Goal: Transaction & Acquisition: Book appointment/travel/reservation

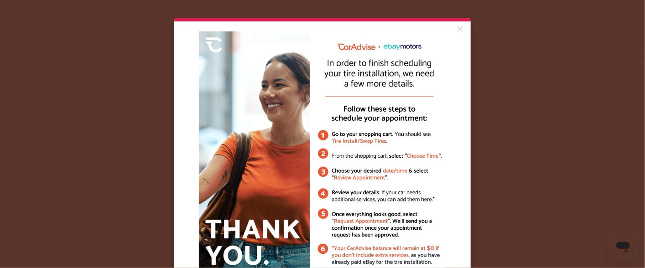
click at [166, 174] on appcues "× Got it!" at bounding box center [322, 134] width 645 height 268
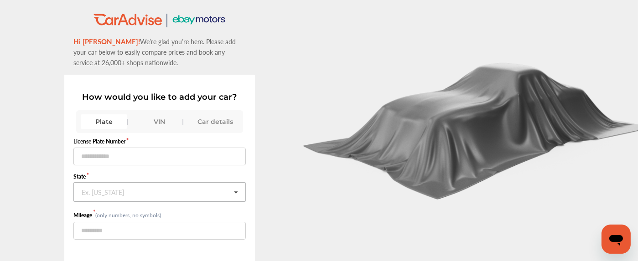
click at [139, 189] on input "text" at bounding box center [159, 192] width 171 height 18
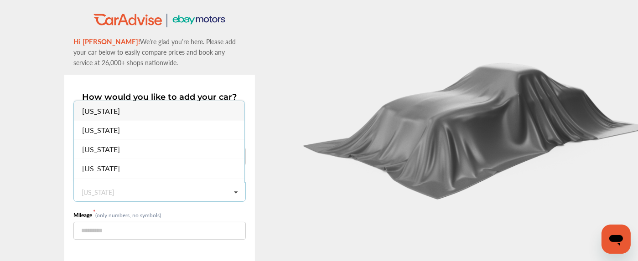
click at [19, 168] on div ".st0{fill:#00A993;} .st1{fill:#272B6B;} Hi Michel! We’re glad you’re here. Plea…" at bounding box center [159, 171] width 319 height 316
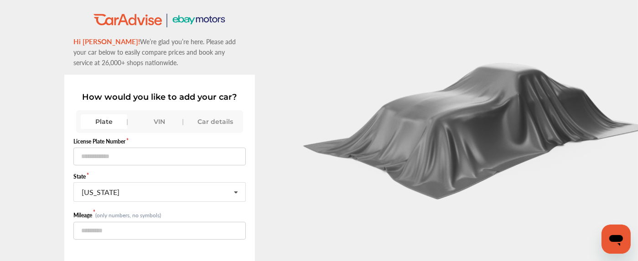
click at [159, 122] on div "VIN" at bounding box center [159, 121] width 47 height 15
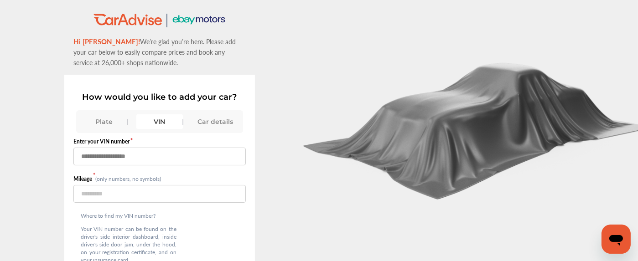
click at [118, 150] on input "text" at bounding box center [159, 157] width 172 height 18
paste input "**********"
type input "**********"
click at [108, 196] on input "number" at bounding box center [159, 194] width 172 height 18
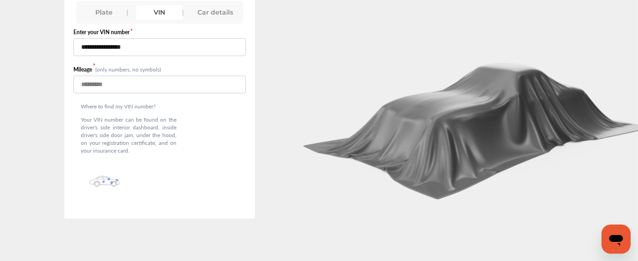
scroll to position [72, 0]
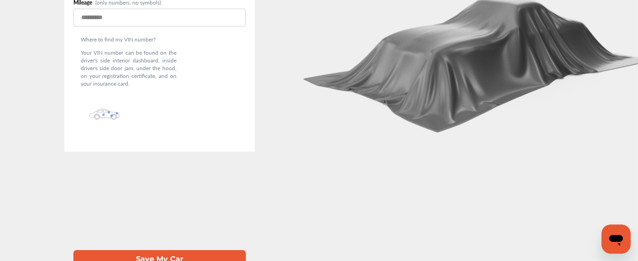
type input "*****"
click at [157, 250] on button "Save My Car" at bounding box center [159, 259] width 172 height 19
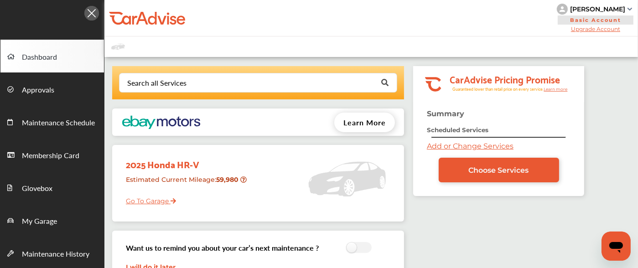
click at [438, 149] on link "Add or Change Services" at bounding box center [470, 146] width 87 height 9
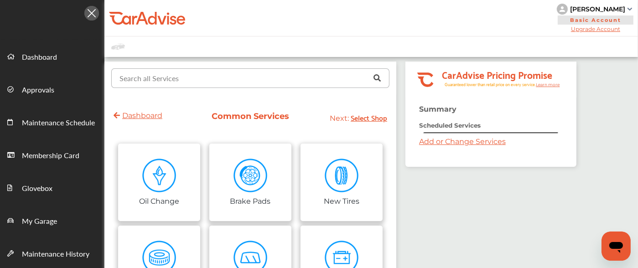
click at [223, 79] on input "text" at bounding box center [248, 78] width 272 height 18
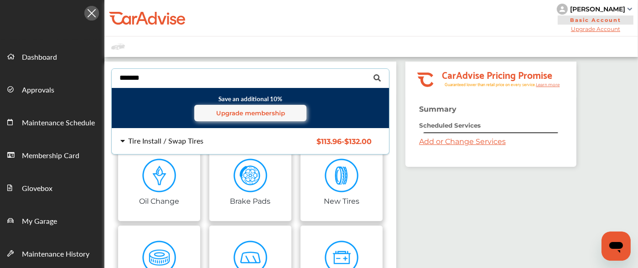
type input "*******"
click at [191, 140] on div "Tire Install / Swap Tires" at bounding box center [165, 140] width 75 height 7
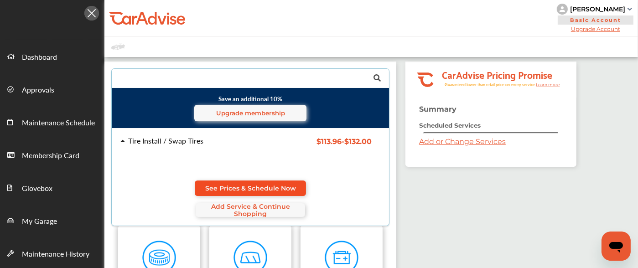
click at [233, 186] on span "See Prices & Schedule Now" at bounding box center [250, 188] width 91 height 7
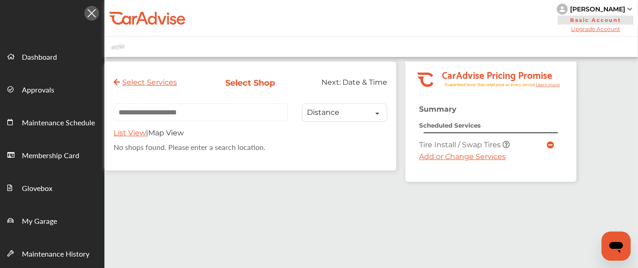
click at [424, 154] on link "Add or Change Services" at bounding box center [462, 156] width 87 height 9
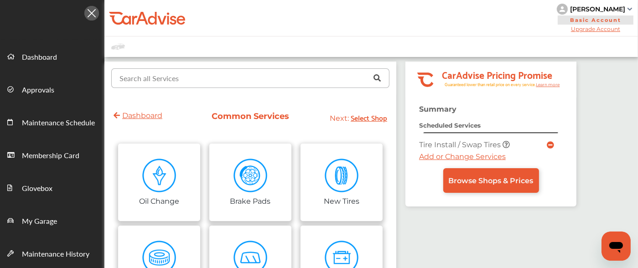
click at [217, 81] on input "text" at bounding box center [248, 78] width 272 height 18
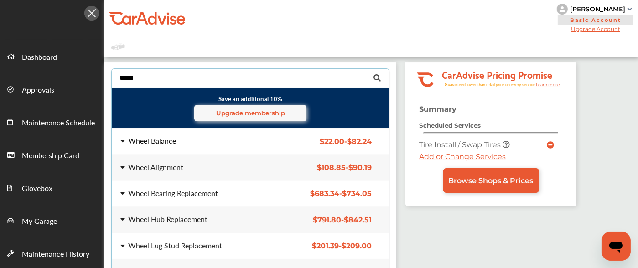
type input "*****"
click at [205, 149] on div "Wheel Balance $22.00 - $82.24 Wheel Balance $22.00 - $82.24" at bounding box center [250, 142] width 292 height 26
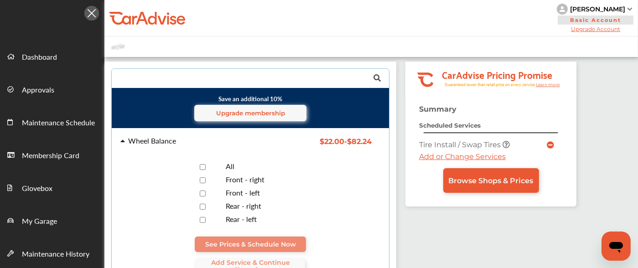
click at [220, 169] on div "All" at bounding box center [268, 167] width 100 height 9
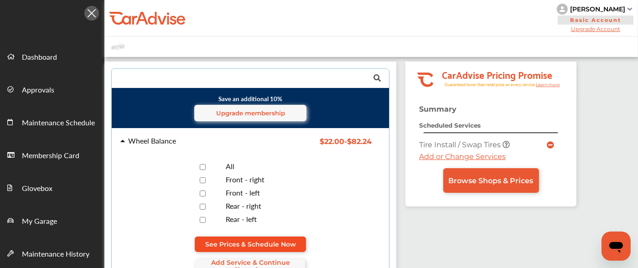
click at [256, 241] on span "See Prices & Schedule Now" at bounding box center [250, 244] width 91 height 7
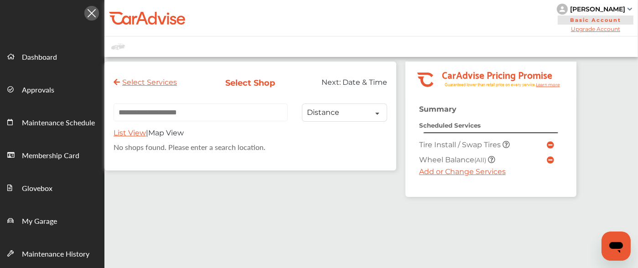
click at [436, 170] on link "Add or Change Services" at bounding box center [462, 171] width 87 height 9
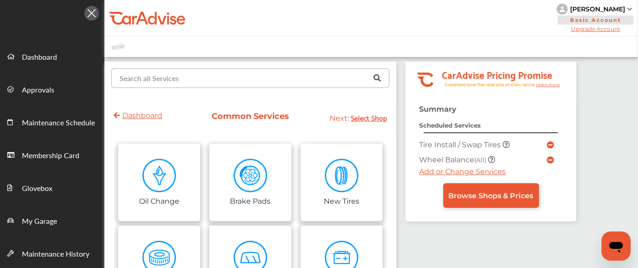
click at [182, 78] on input "text" at bounding box center [248, 78] width 272 height 18
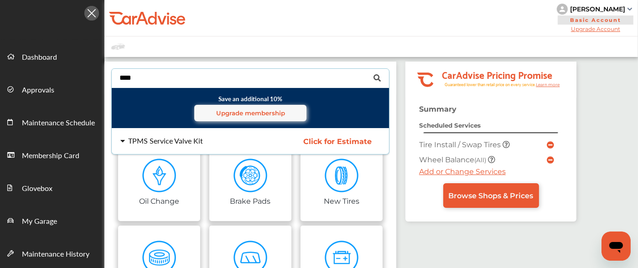
type input "****"
click at [160, 141] on div "TPMS Service Valve Kit" at bounding box center [165, 140] width 75 height 7
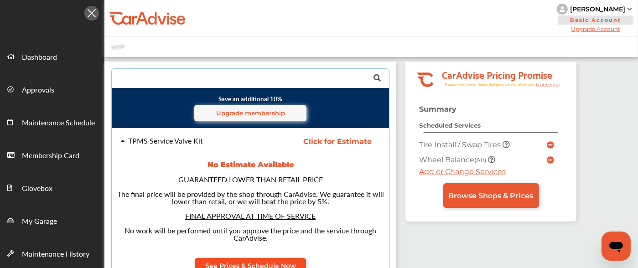
click at [257, 262] on span "See Prices & Schedule Now" at bounding box center [250, 265] width 91 height 7
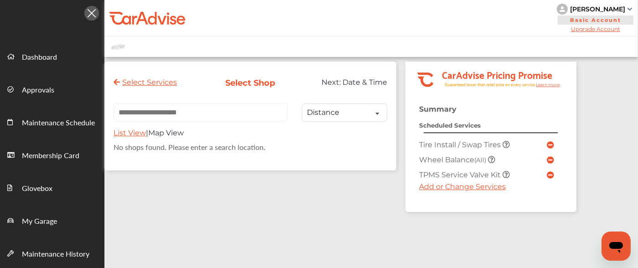
click at [212, 114] on input "text" at bounding box center [201, 113] width 174 height 18
paste input "**********"
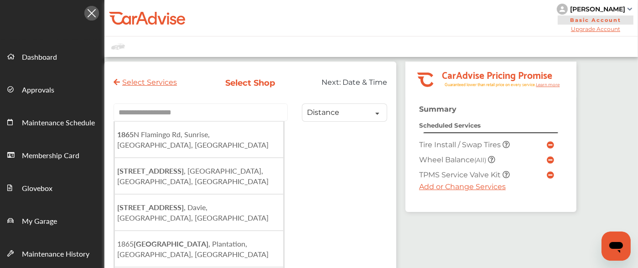
click at [192, 144] on li "1865 N Flamingo Rd, Sunrise, FL, USA" at bounding box center [198, 139] width 169 height 36
type input "**********"
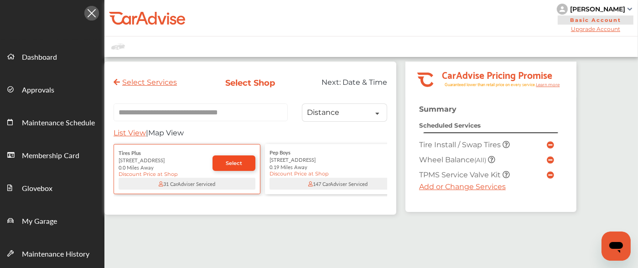
click at [220, 163] on link "Select" at bounding box center [234, 164] width 43 height 16
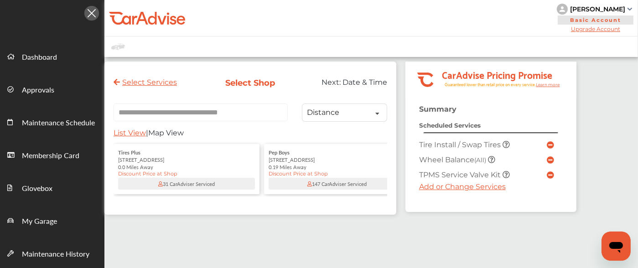
scroll to position [117, 0]
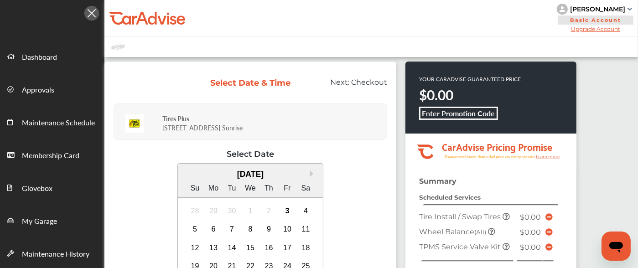
scroll to position [90, 0]
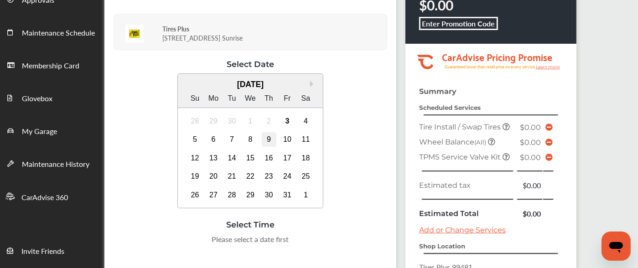
click at [272, 139] on div "9" at bounding box center [269, 139] width 15 height 15
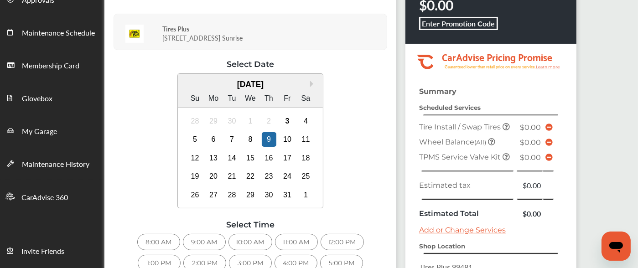
click at [211, 239] on div "9:00 AM" at bounding box center [204, 242] width 43 height 16
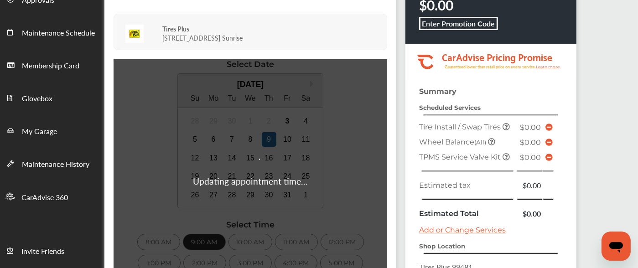
scroll to position [0, 0]
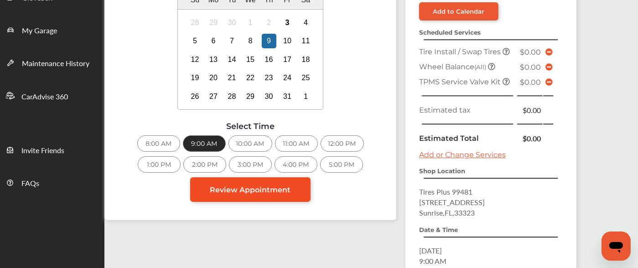
click at [283, 186] on span "Review Appointment" at bounding box center [250, 190] width 81 height 9
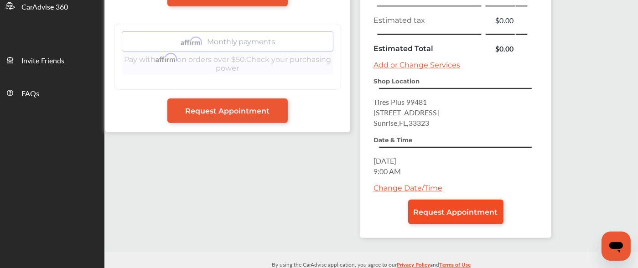
scroll to position [282, 0]
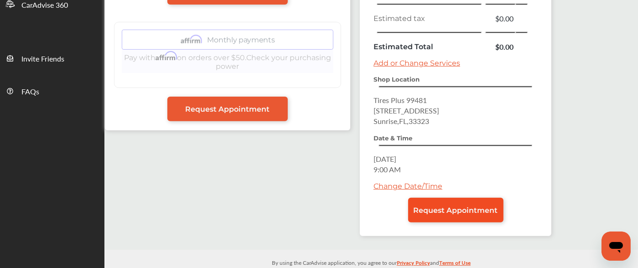
click at [448, 211] on link "Request Appointment" at bounding box center [455, 210] width 95 height 25
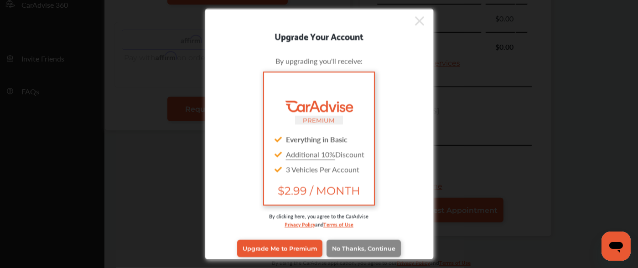
click at [369, 246] on span "No Thanks, Continue" at bounding box center [363, 248] width 63 height 7
